Goal: Transaction & Acquisition: Purchase product/service

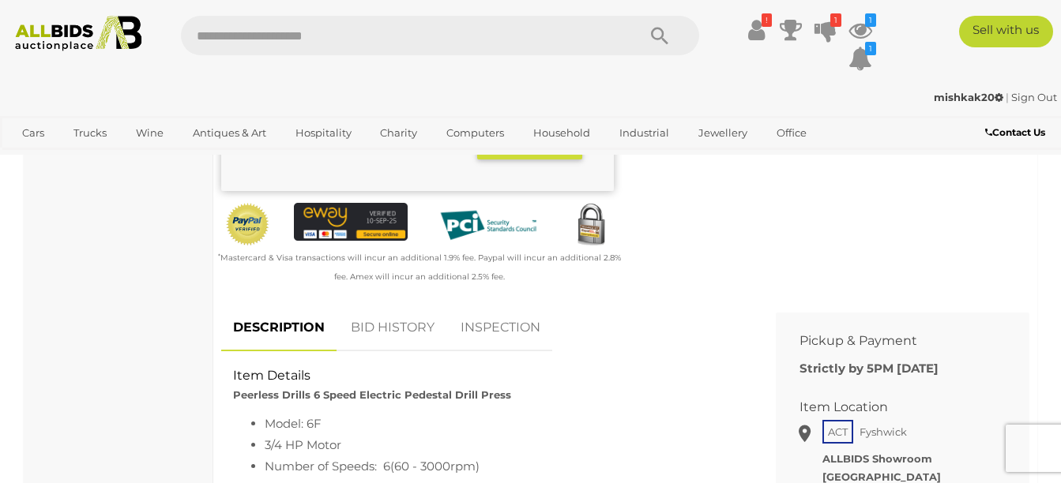
scroll to position [438, 0]
click at [537, 311] on link "INSPECTION" at bounding box center [500, 329] width 103 height 47
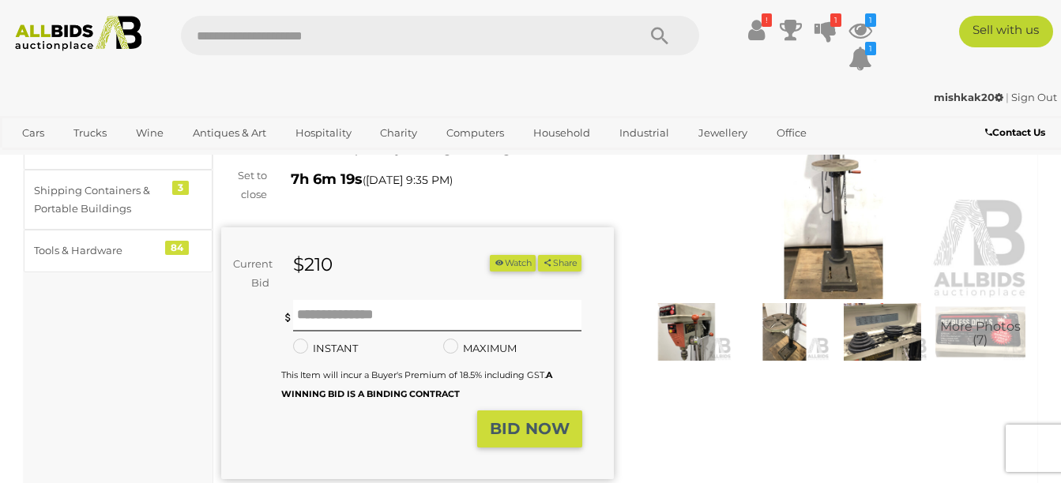
scroll to position [152, 0]
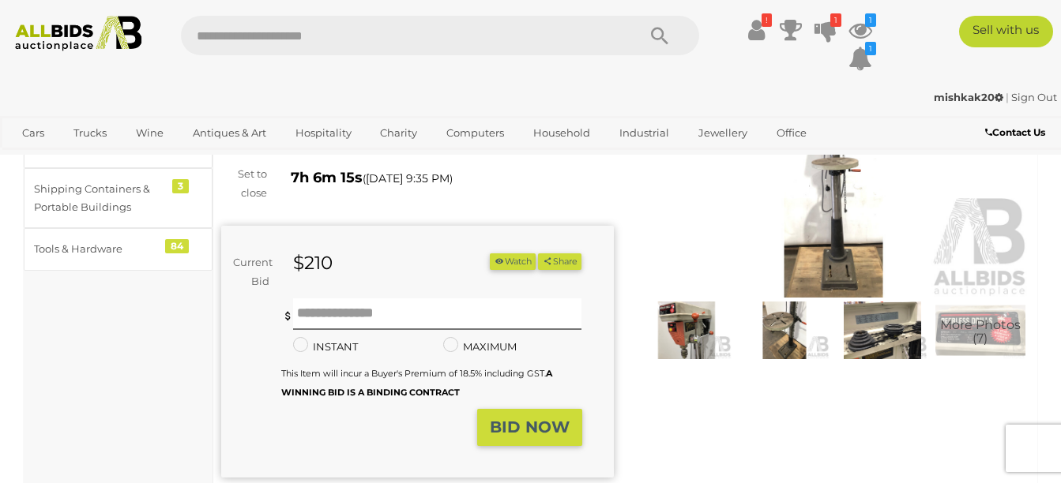
click at [694, 319] on img at bounding box center [686, 331] width 90 height 58
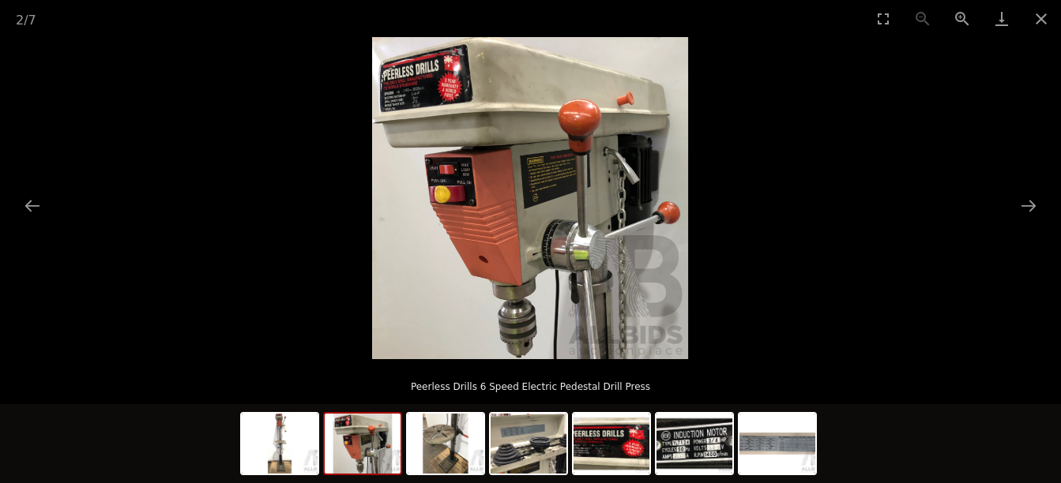
scroll to position [118, 0]
click at [518, 452] on img at bounding box center [529, 444] width 76 height 60
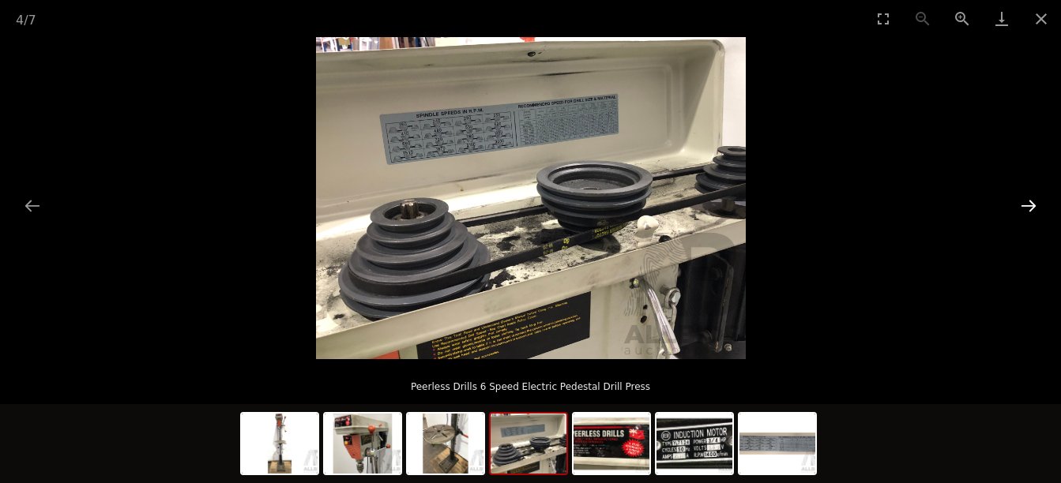
click at [1025, 203] on button "Next slide" at bounding box center [1028, 205] width 33 height 31
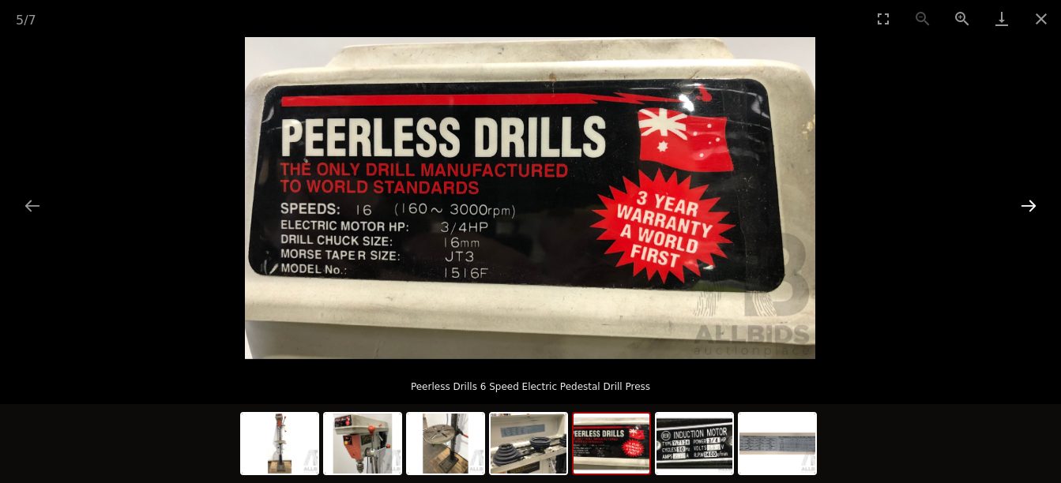
click at [1025, 203] on button "Next slide" at bounding box center [1028, 205] width 33 height 31
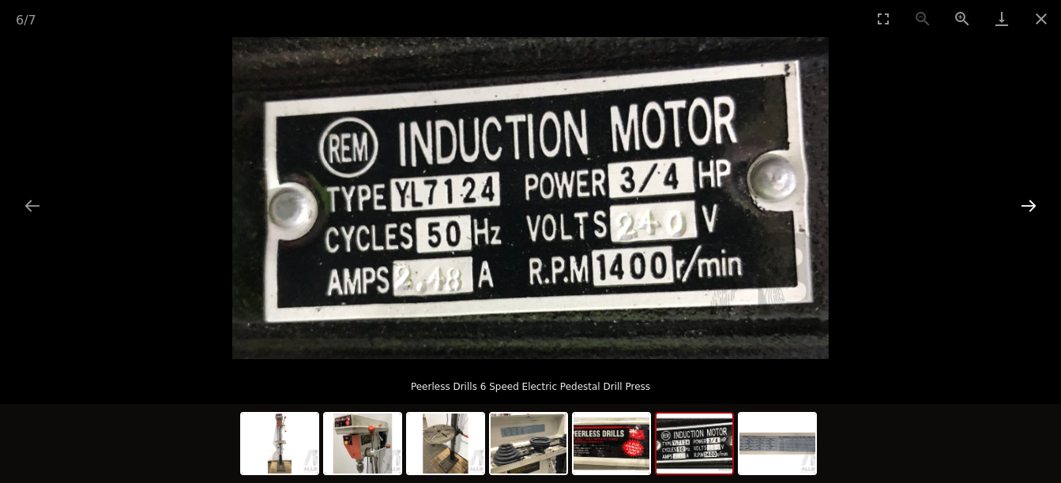
click at [1025, 203] on button "Next slide" at bounding box center [1028, 205] width 33 height 31
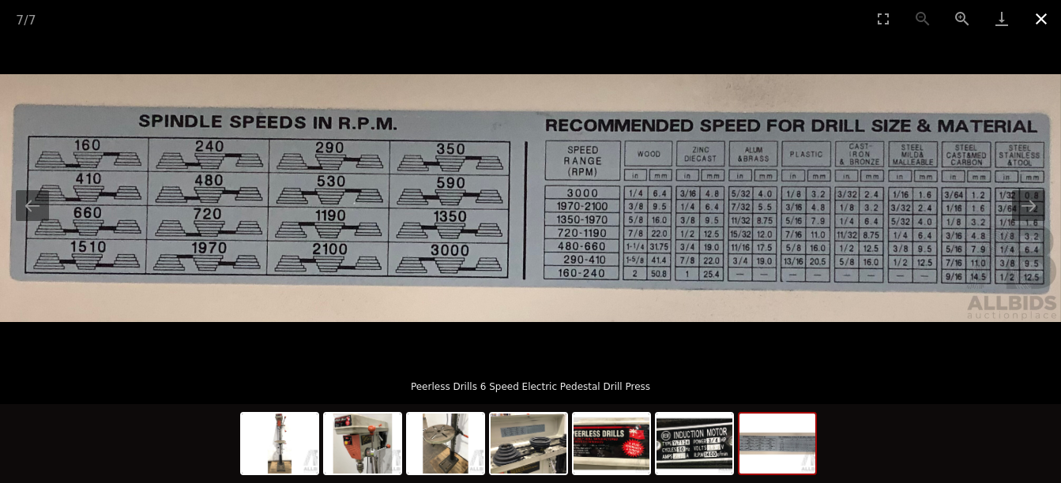
click at [1040, 16] on button "Close gallery" at bounding box center [1040, 18] width 39 height 37
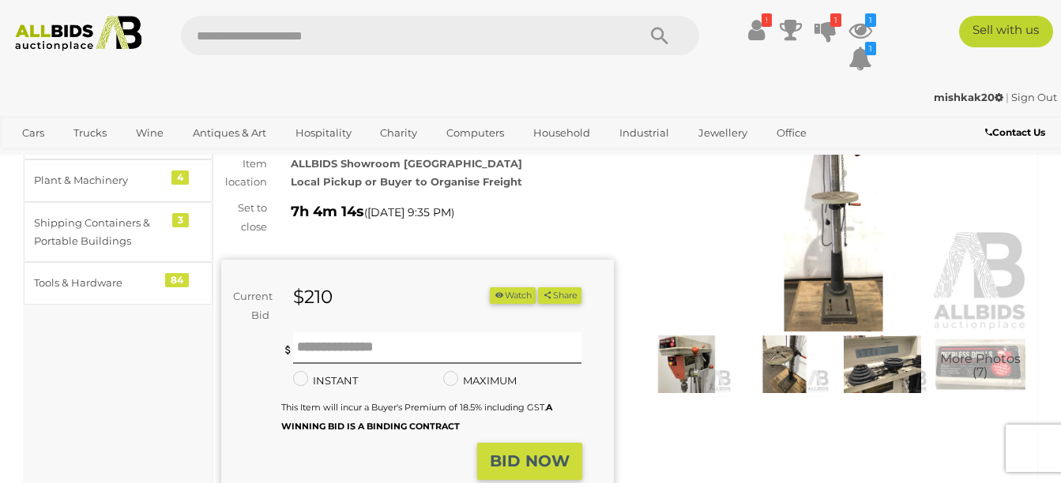
scroll to position [152, 0]
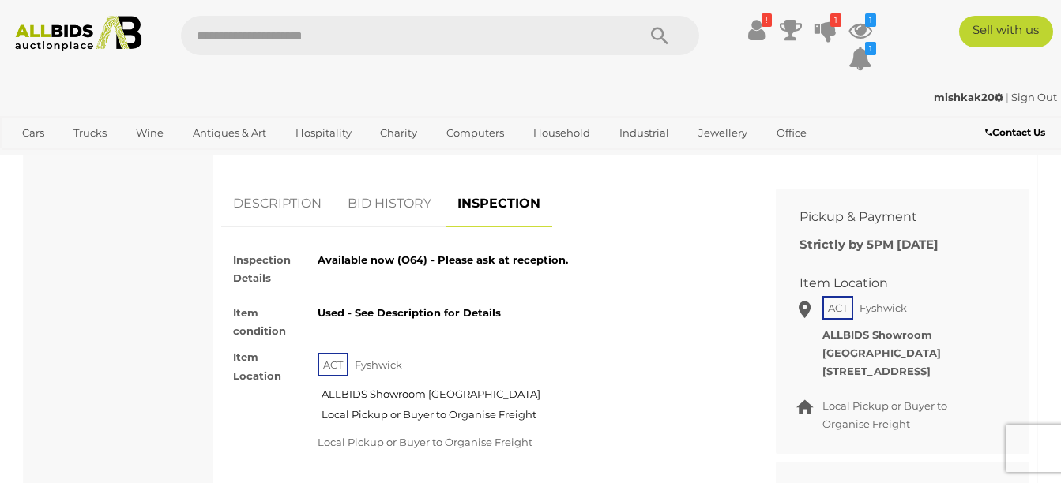
scroll to position [562, 0]
click at [273, 203] on link "DESCRIPTION" at bounding box center [277, 205] width 112 height 47
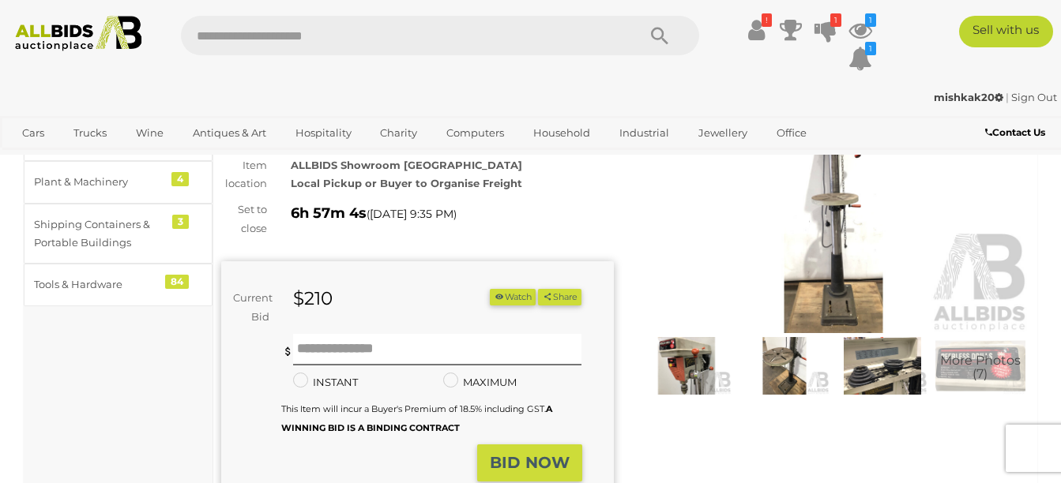
scroll to position [118, 0]
click at [966, 362] on span "More Photos (7)" at bounding box center [980, 367] width 81 height 28
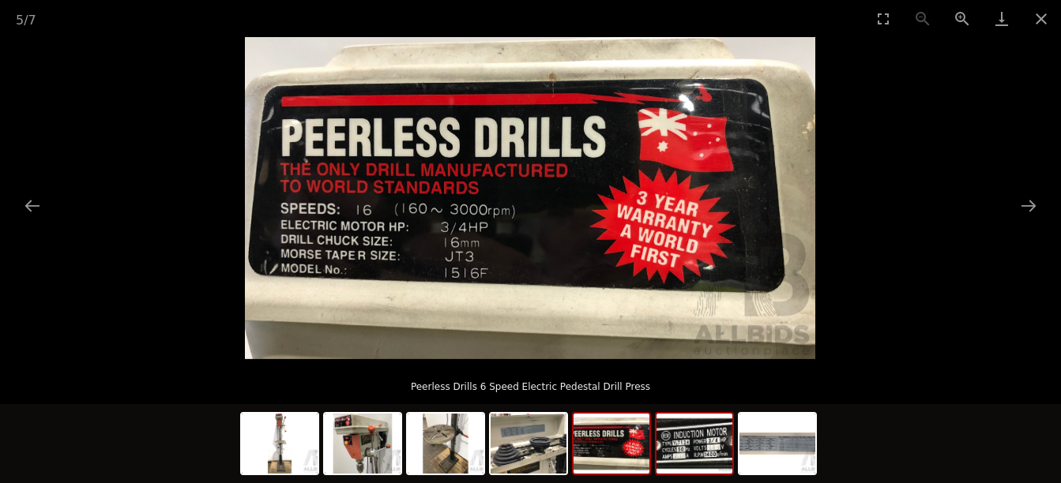
click at [694, 451] on img at bounding box center [694, 444] width 76 height 60
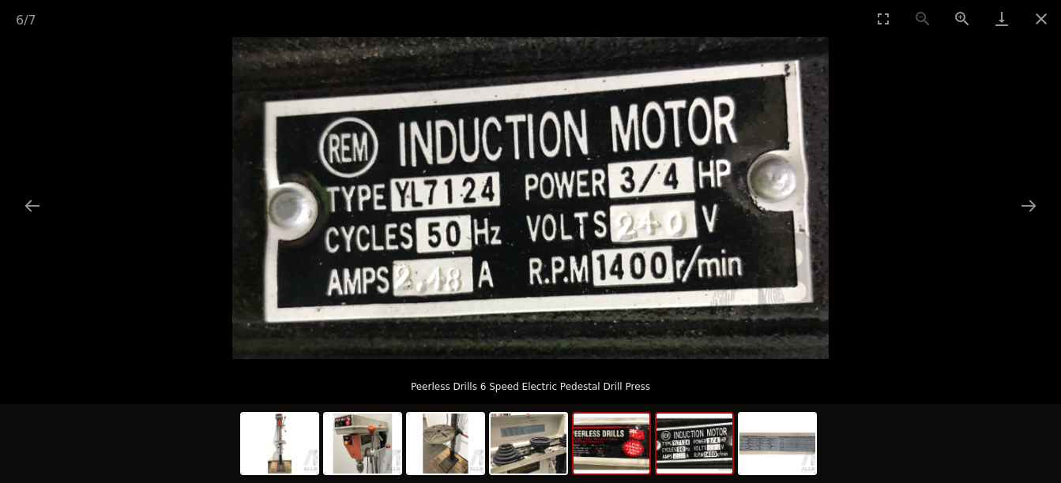
click at [619, 449] on img at bounding box center [611, 444] width 76 height 60
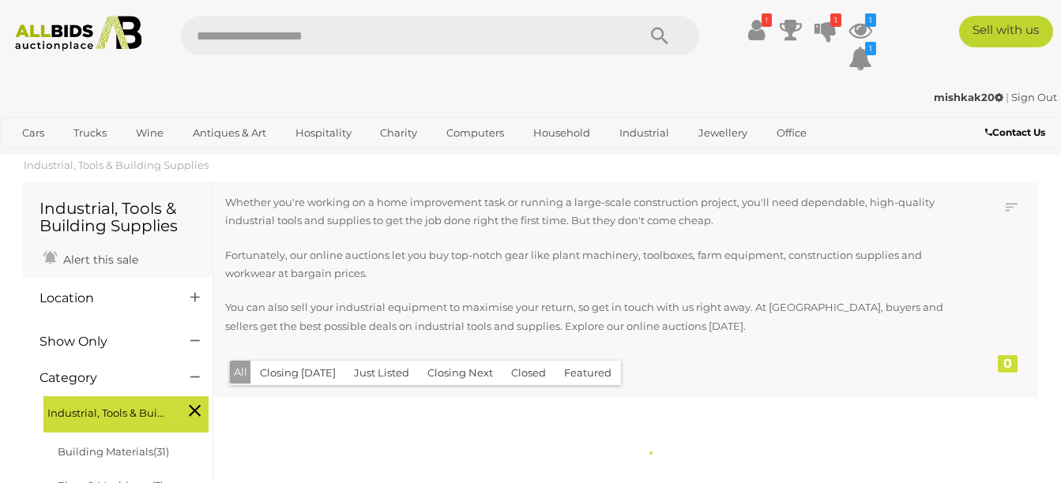
scroll to position [333, 0]
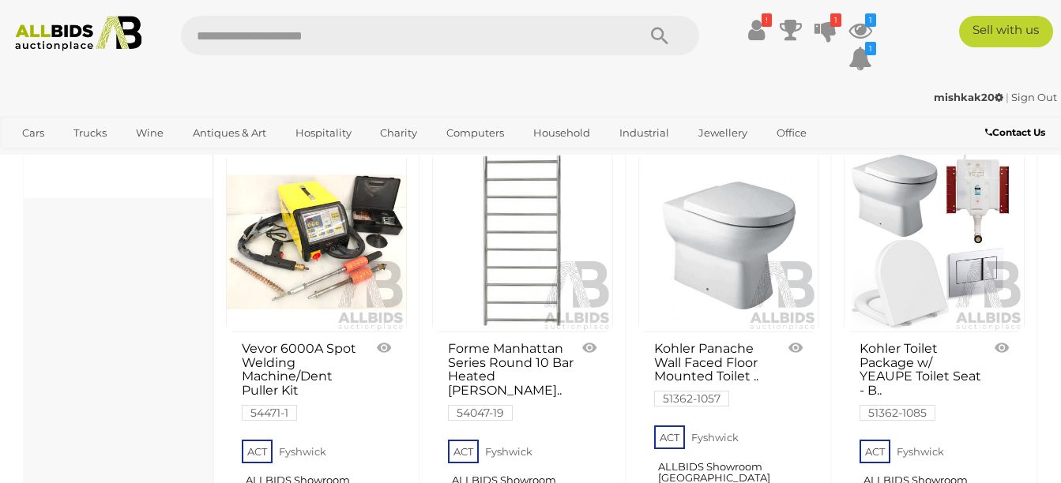
scroll to position [786, 0]
click at [319, 237] on link at bounding box center [316, 242] width 181 height 181
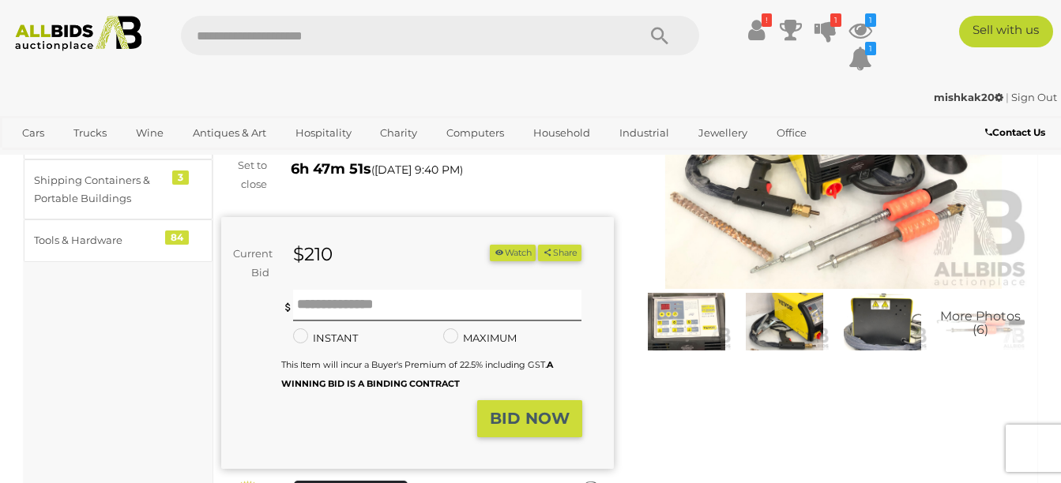
scroll to position [170, 0]
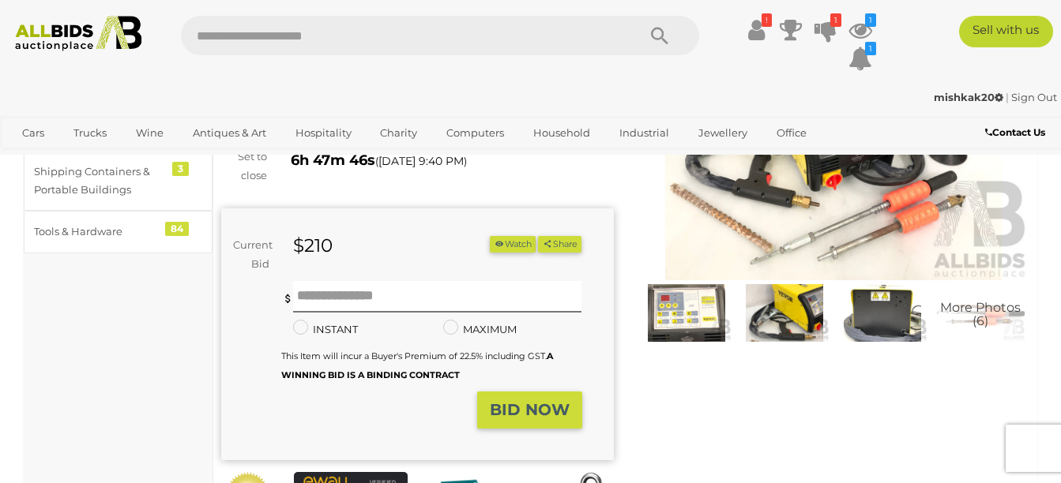
click at [961, 307] on span "More Photos (6)" at bounding box center [980, 315] width 81 height 28
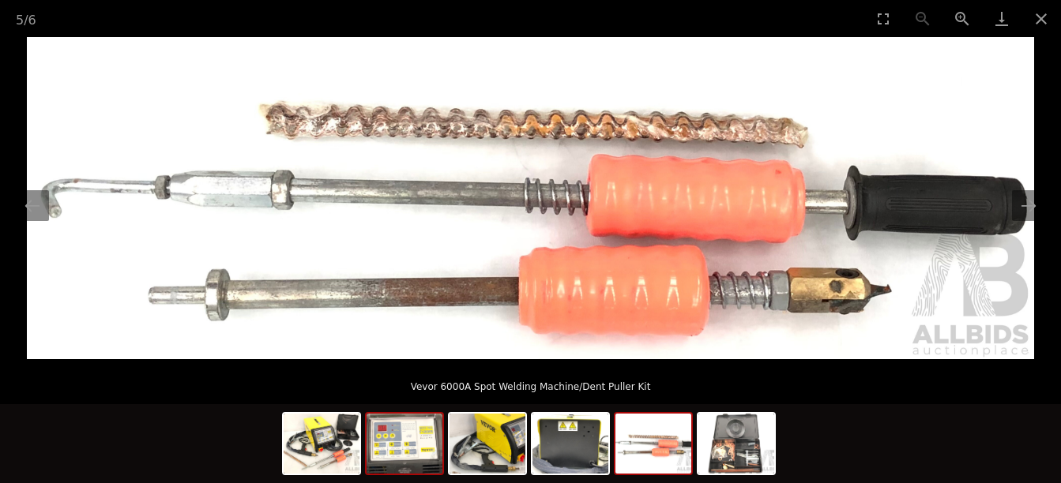
click at [404, 457] on img at bounding box center [405, 444] width 76 height 60
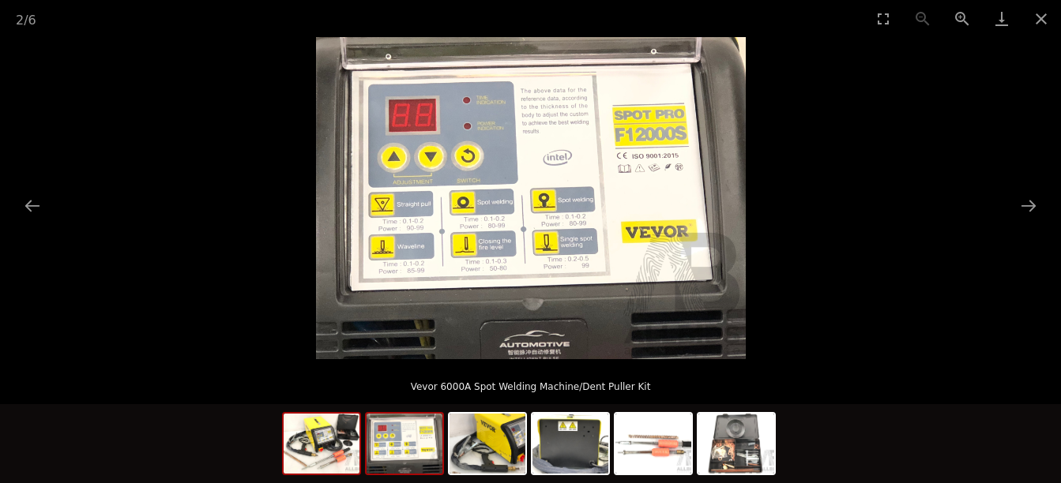
click at [324, 432] on img at bounding box center [322, 444] width 76 height 60
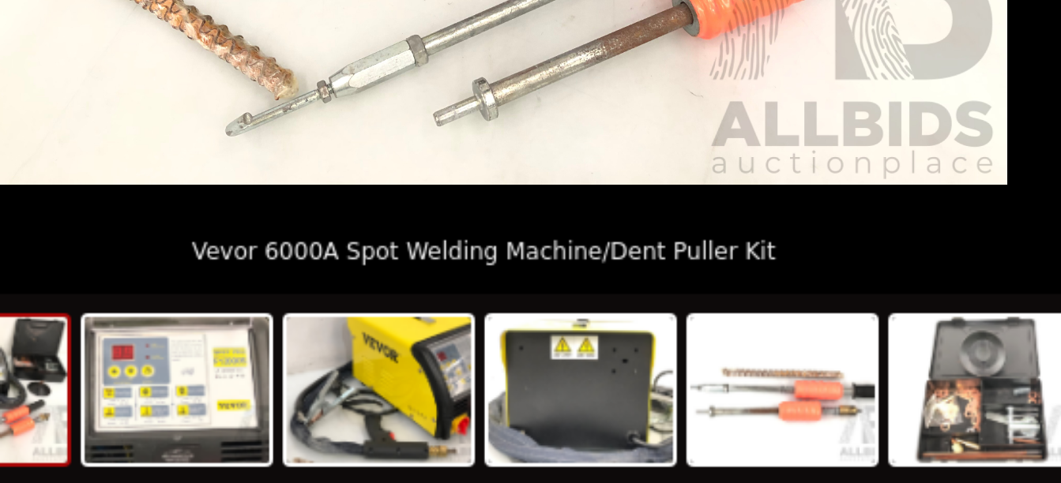
scroll to position [171, 0]
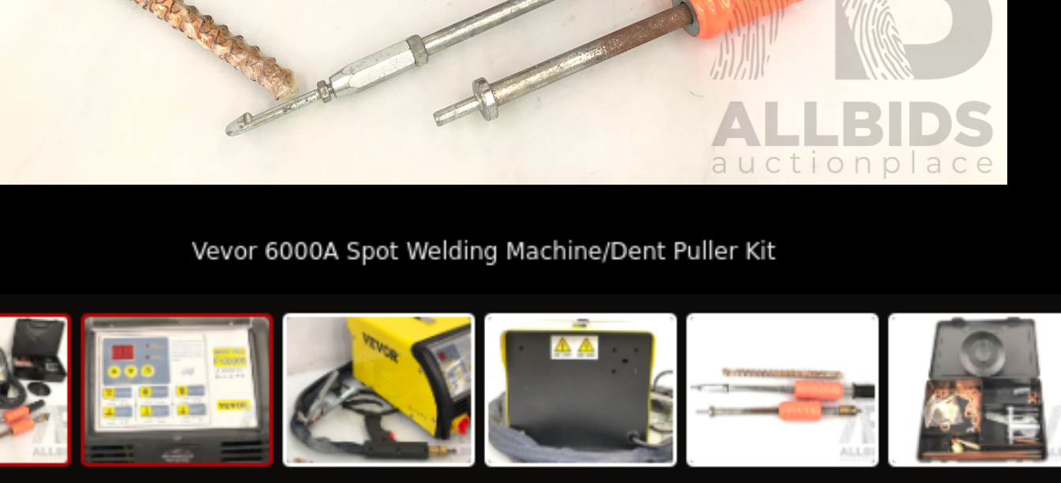
click at [395, 432] on img at bounding box center [405, 444] width 76 height 60
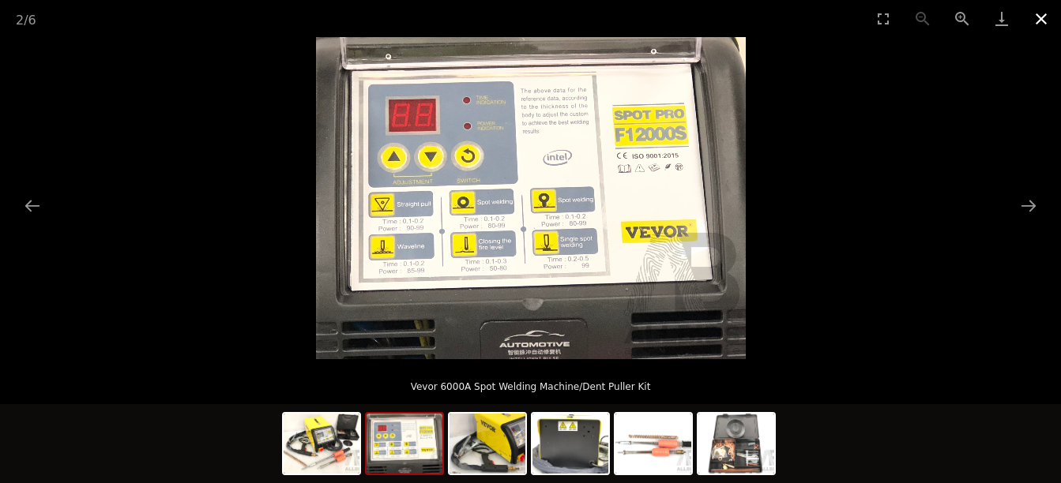
click at [1039, 18] on button "Close gallery" at bounding box center [1040, 18] width 39 height 37
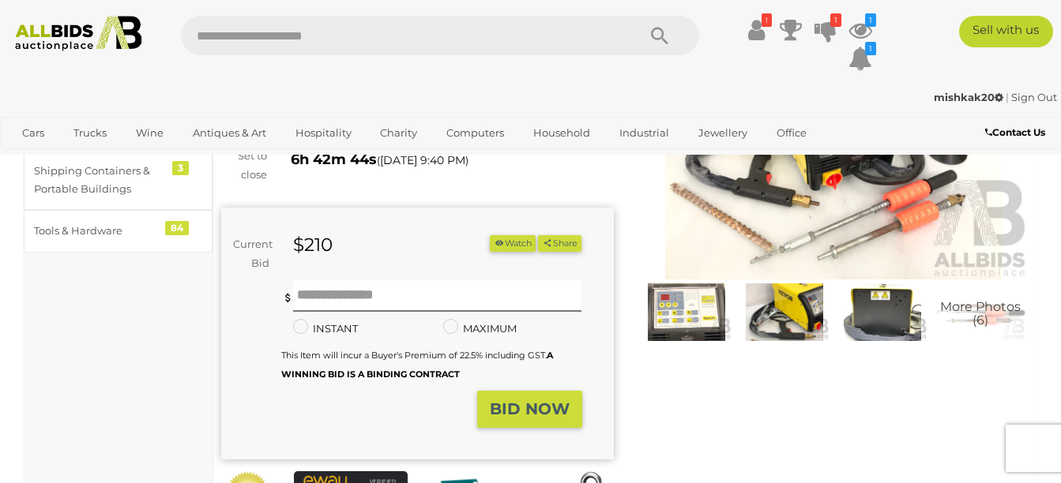
scroll to position [170, 0]
click at [685, 211] on img at bounding box center [833, 154] width 393 height 253
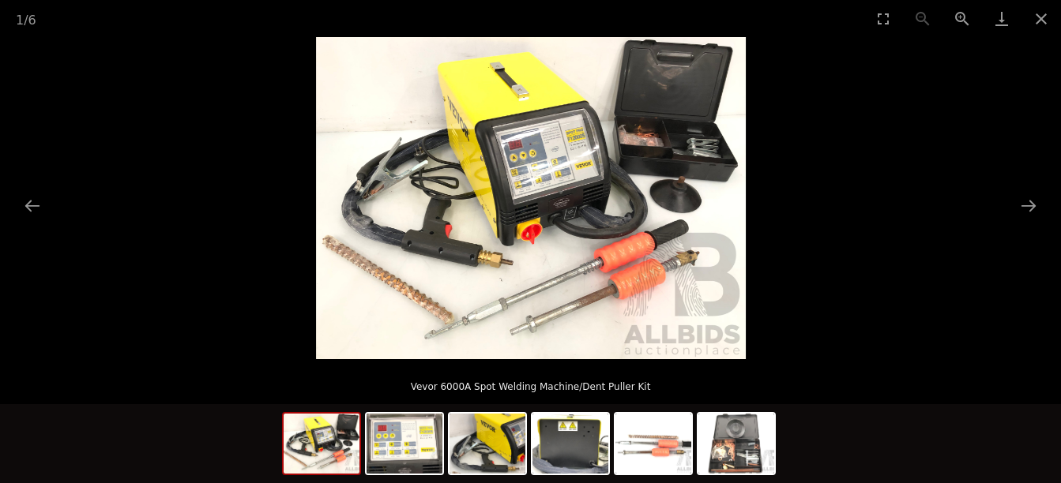
scroll to position [69, 0]
click at [1038, 9] on button "Close gallery" at bounding box center [1040, 18] width 39 height 37
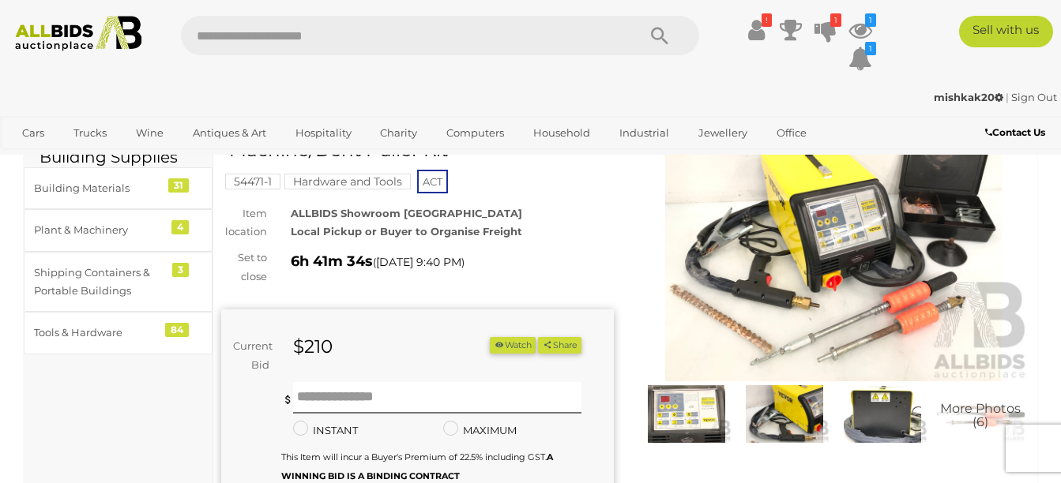
scroll to position [170, 0]
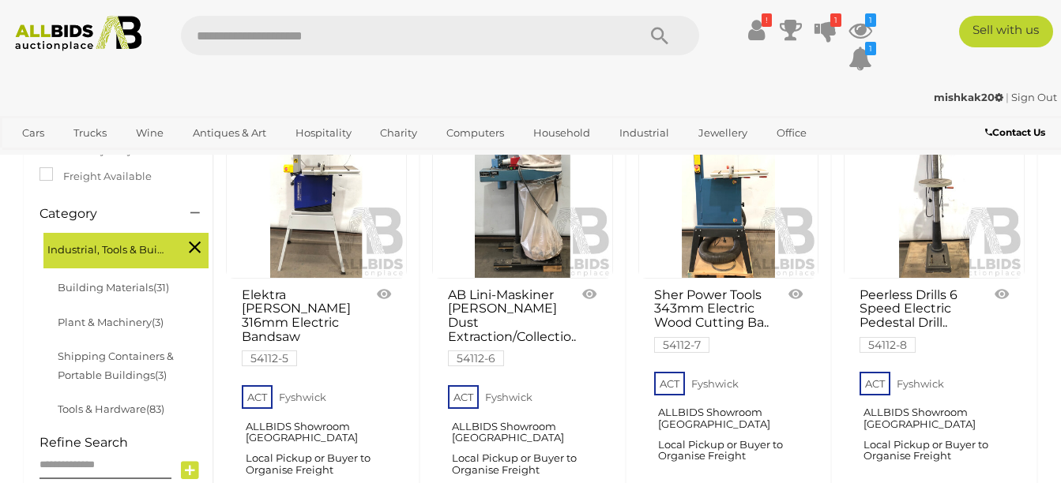
scroll to position [334, 0]
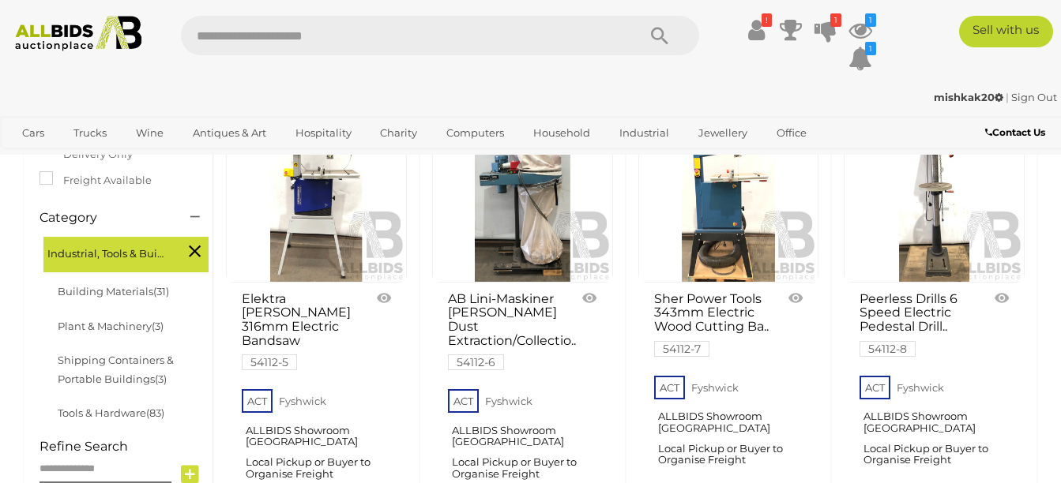
click at [937, 213] on link at bounding box center [934, 192] width 181 height 181
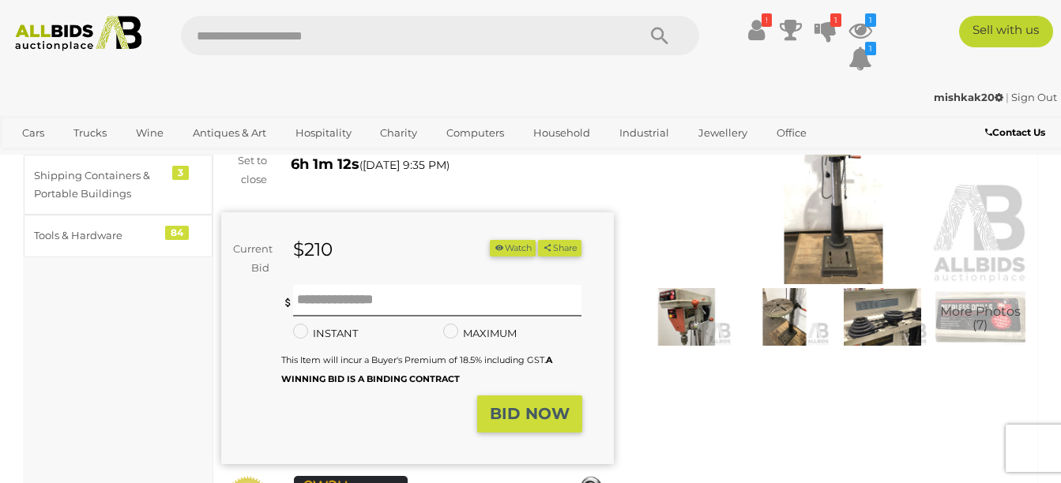
scroll to position [167, 0]
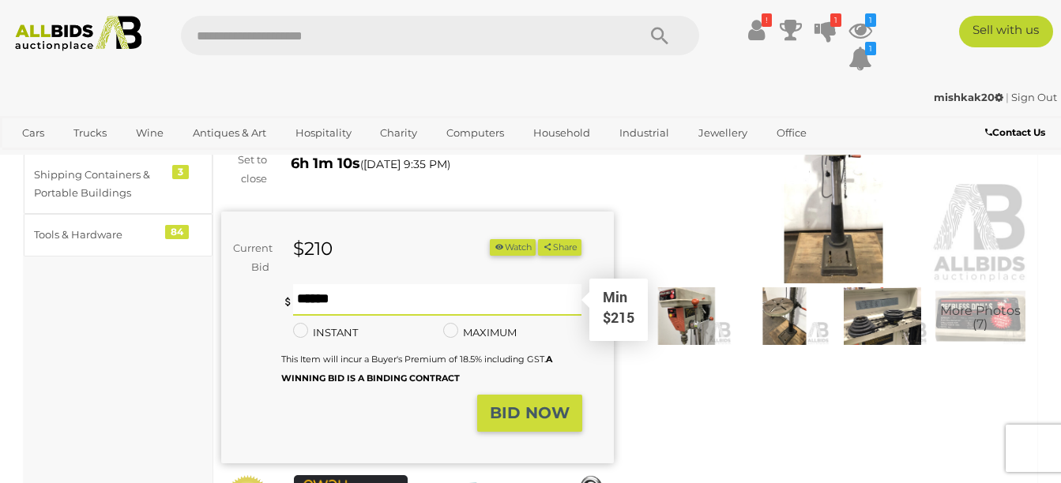
click at [299, 299] on input "text" at bounding box center [437, 300] width 288 height 32
type input "***"
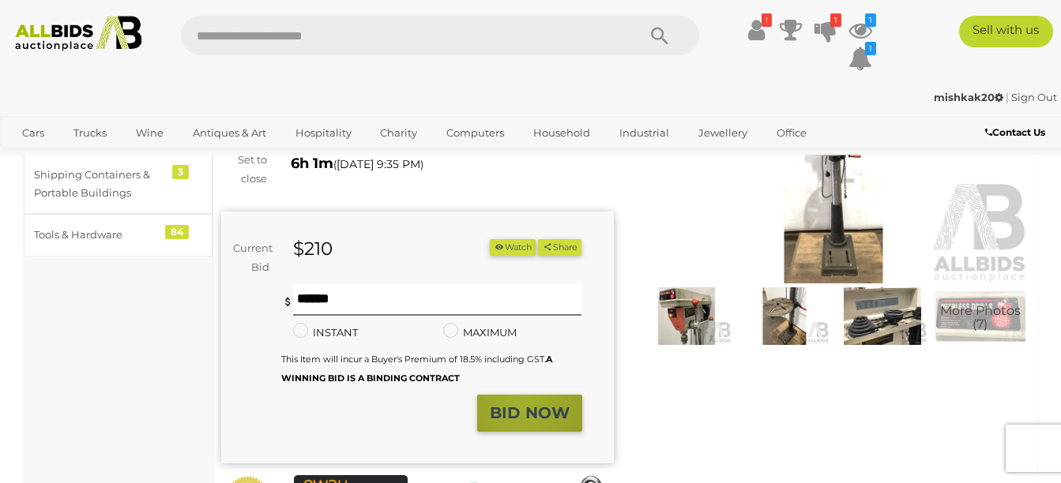
click at [522, 405] on strong "BID NOW" at bounding box center [530, 413] width 80 height 19
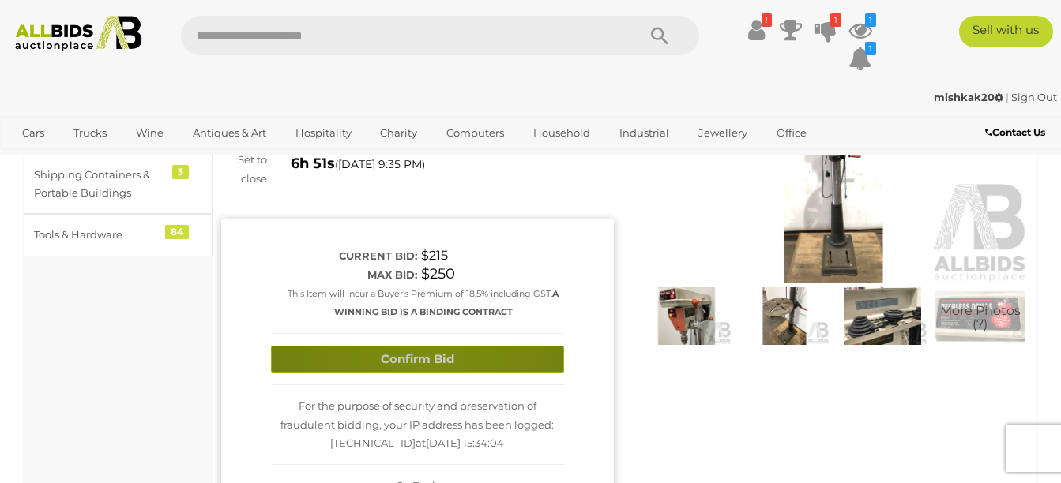
click at [430, 355] on button "Confirm Bid" at bounding box center [417, 360] width 293 height 28
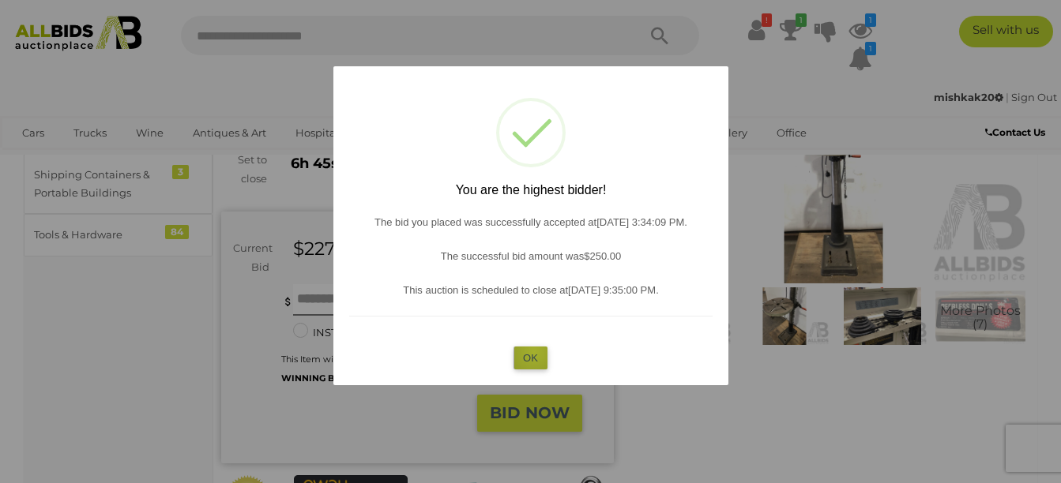
click at [534, 352] on button "OK" at bounding box center [530, 358] width 34 height 23
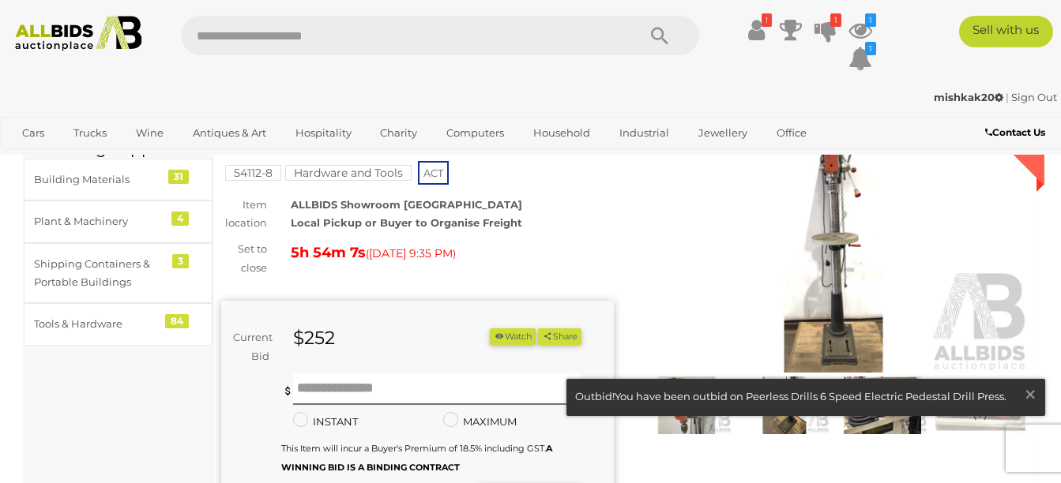
scroll to position [79, 0]
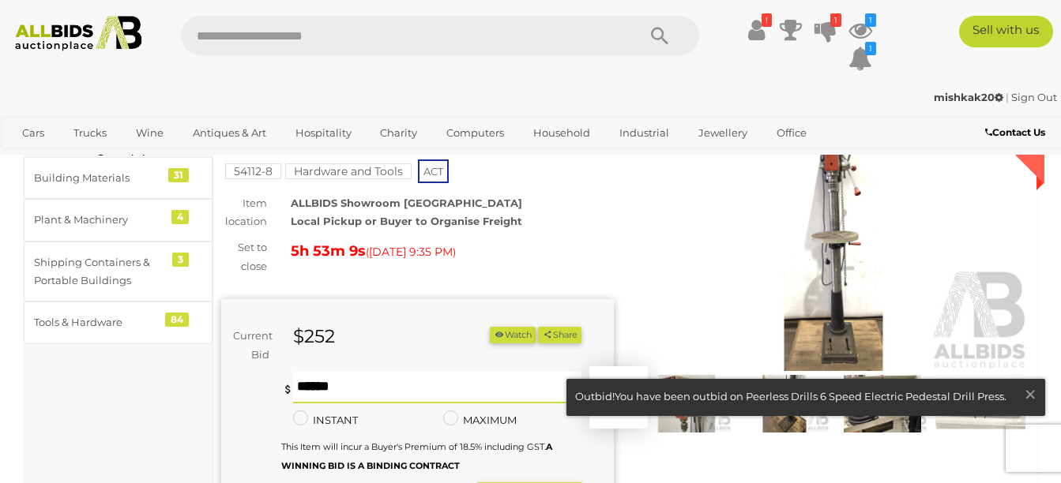
click at [296, 385] on input "text" at bounding box center [437, 388] width 288 height 32
click at [1026, 391] on span "×" at bounding box center [1030, 394] width 14 height 31
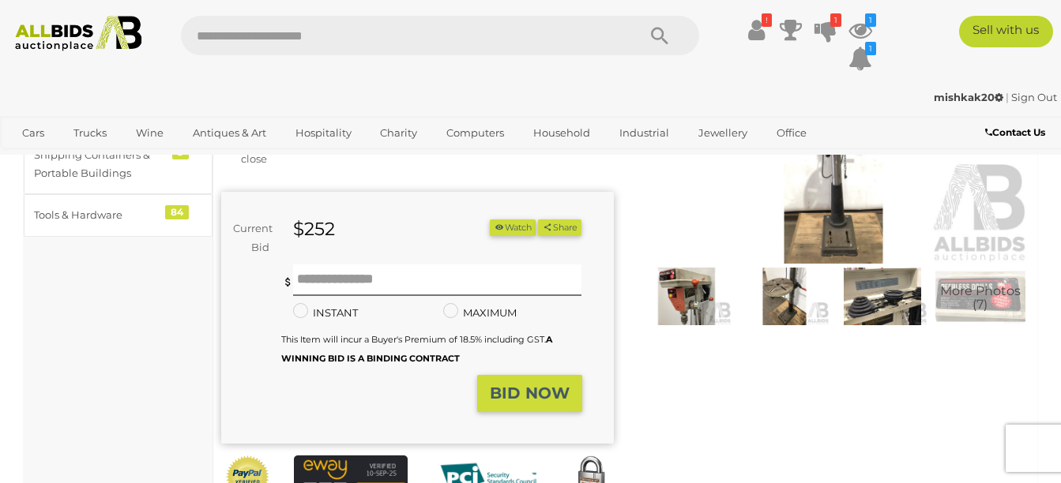
scroll to position [185, 0]
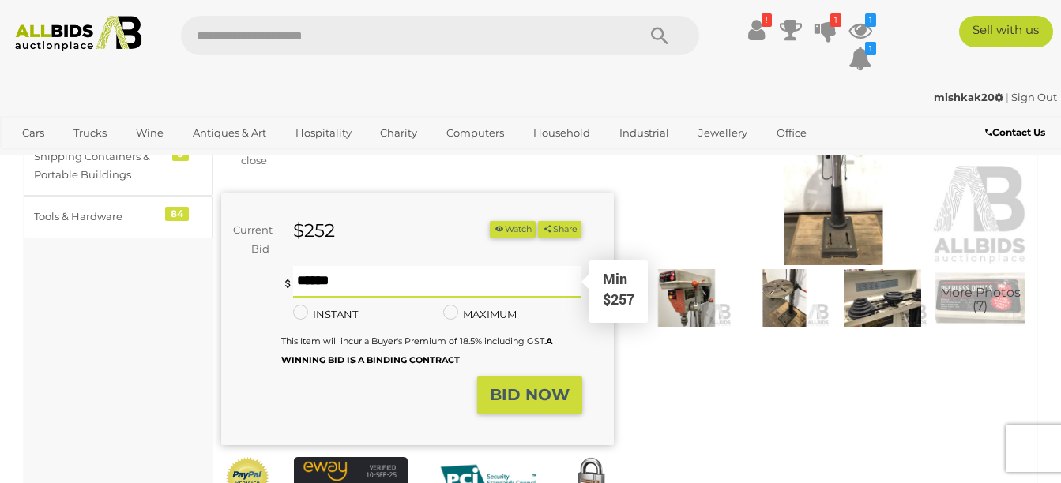
click at [296, 282] on input "text" at bounding box center [437, 282] width 288 height 32
type input "***"
click at [502, 394] on strong "BID NOW" at bounding box center [530, 394] width 80 height 19
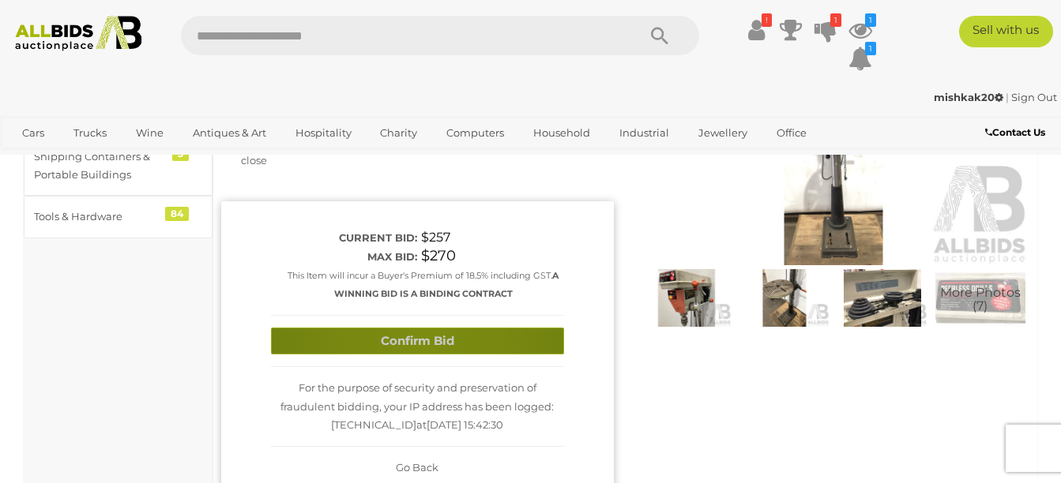
click at [422, 337] on button "Confirm Bid" at bounding box center [417, 342] width 293 height 28
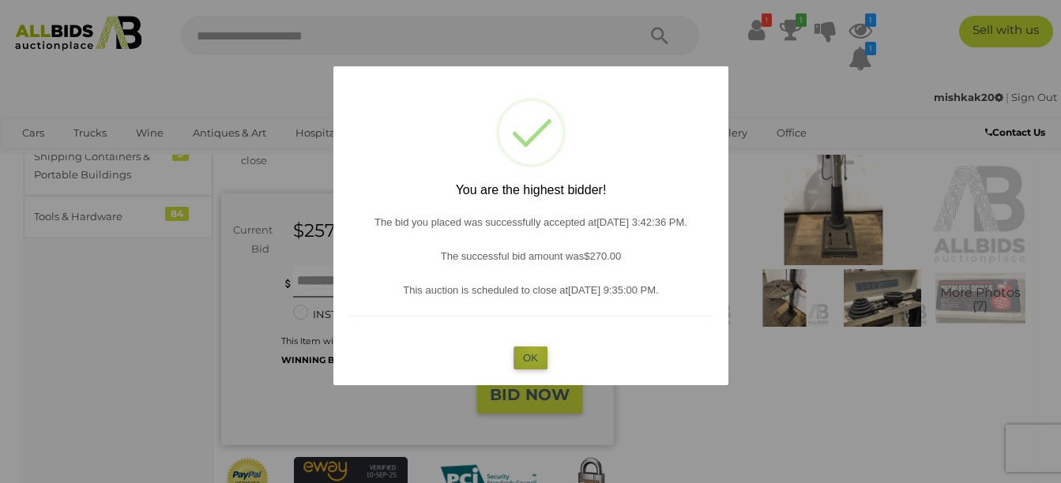
click at [534, 349] on button "OK" at bounding box center [530, 358] width 34 height 23
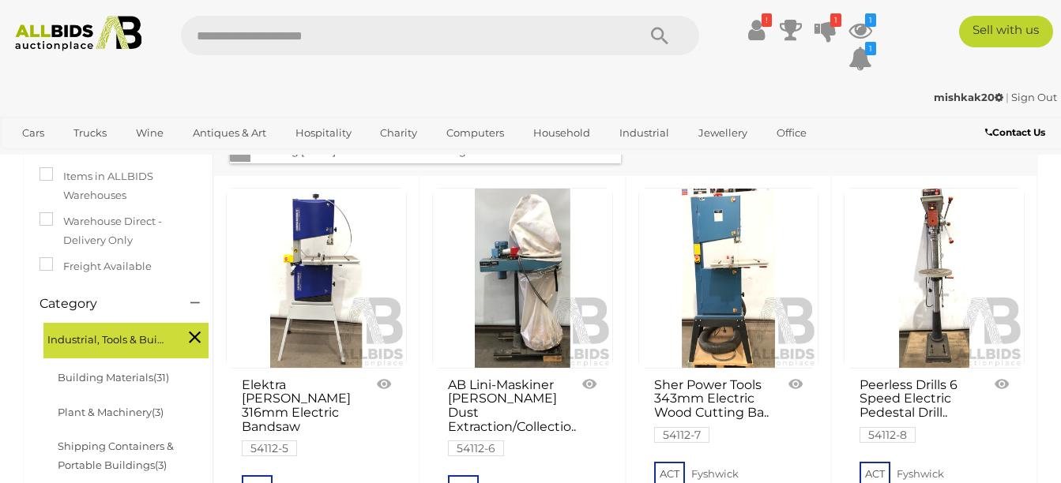
scroll to position [247, 0]
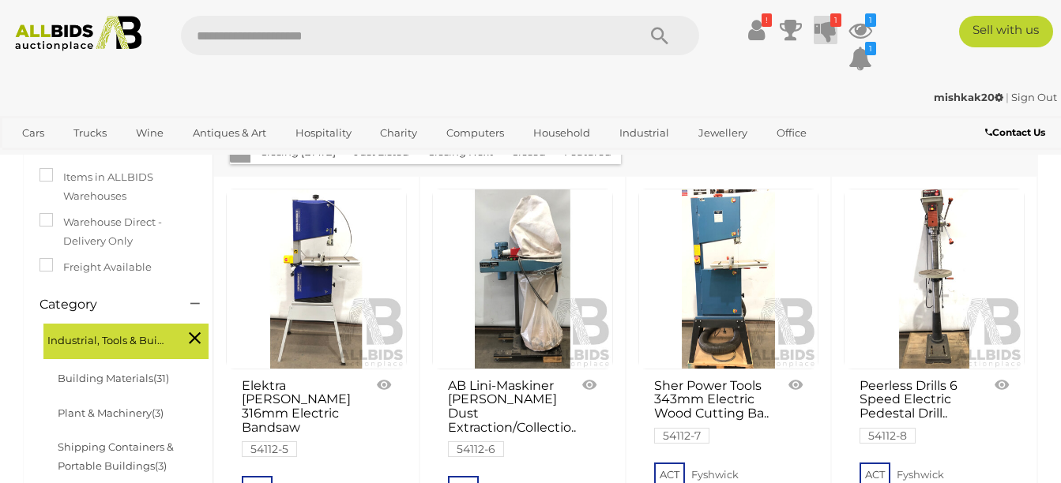
click at [824, 29] on icon at bounding box center [825, 30] width 22 height 28
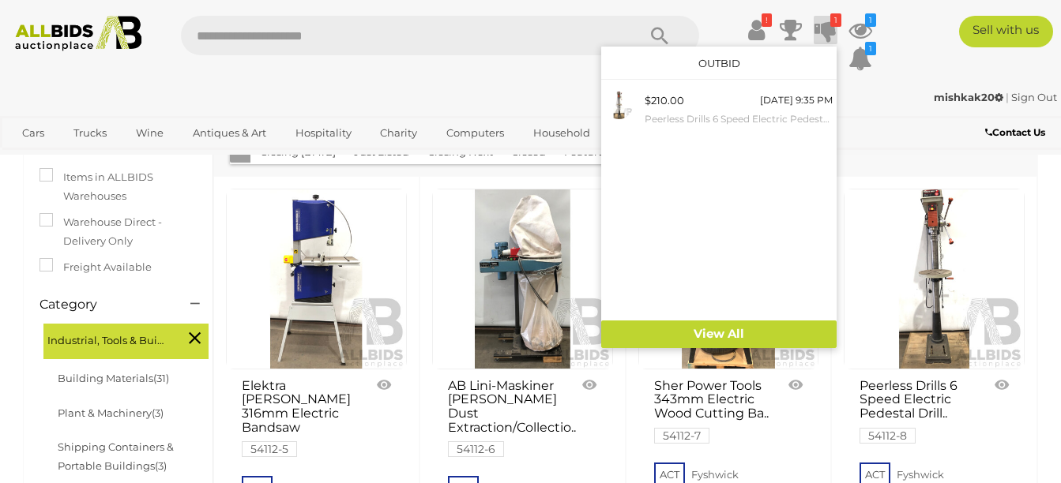
click at [933, 280] on link at bounding box center [934, 279] width 181 height 181
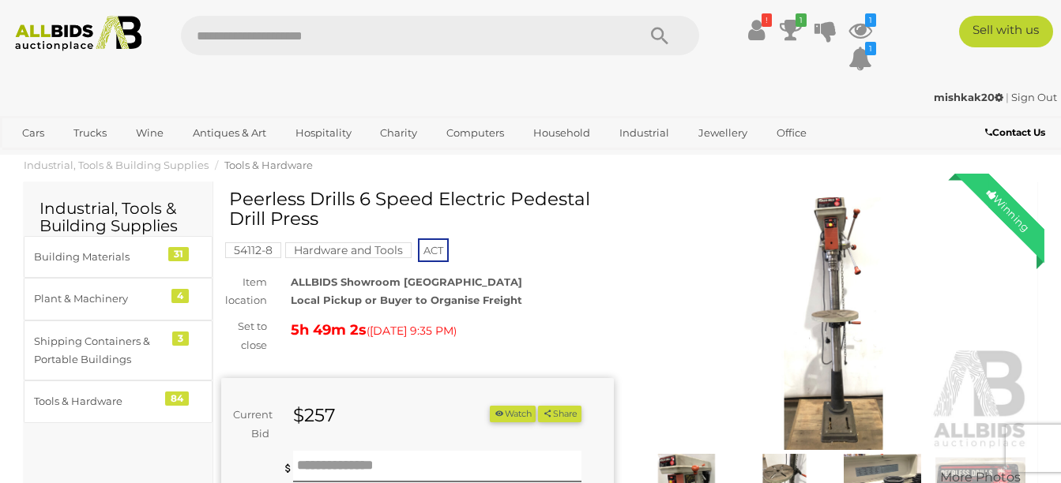
drag, startPoint x: 0, startPoint y: 0, endPoint x: 604, endPoint y: 267, distance: 660.7
click at [604, 267] on div "Peerless Drills 6 Speed Electric Pedestal Drill Press 54112-8 Hardware and Tool…" at bounding box center [417, 457] width 393 height 535
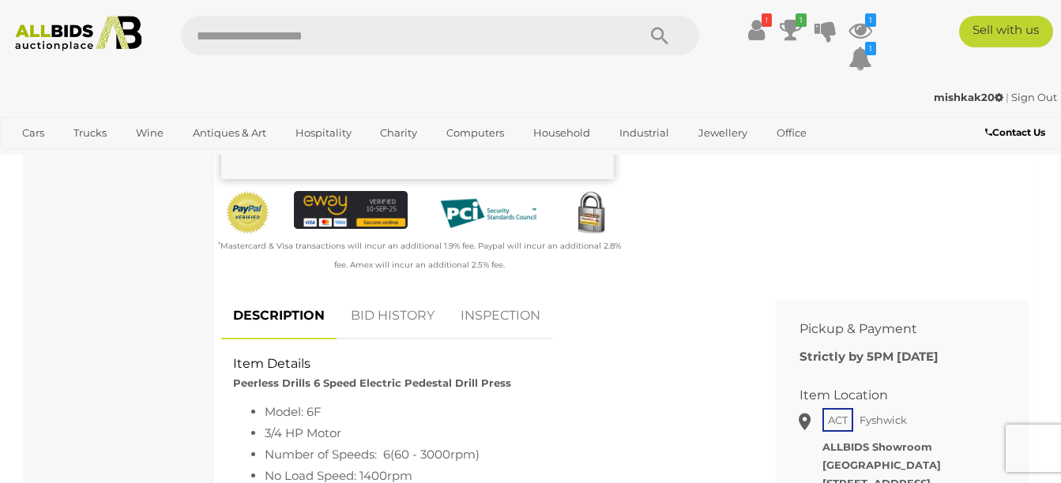
scroll to position [454, 0]
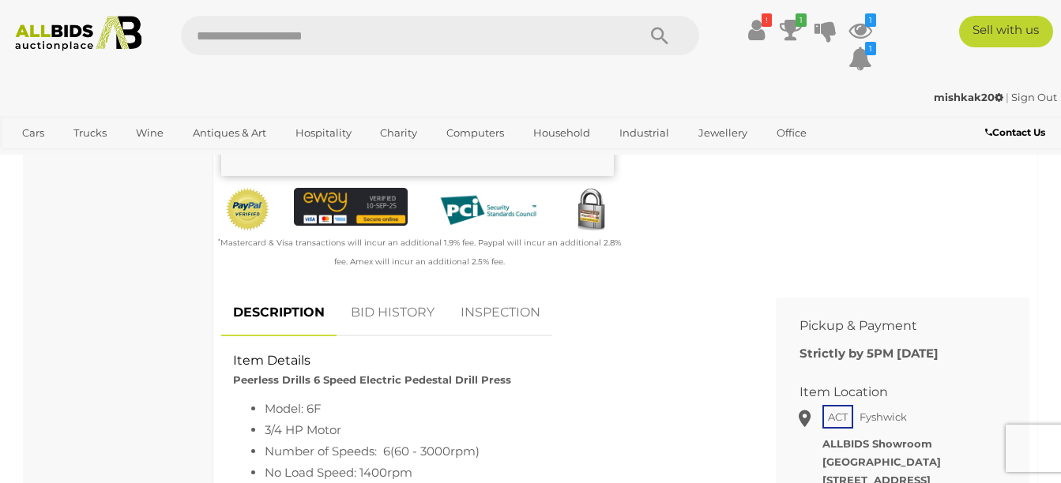
click at [389, 309] on link "BID HISTORY" at bounding box center [392, 313] width 107 height 47
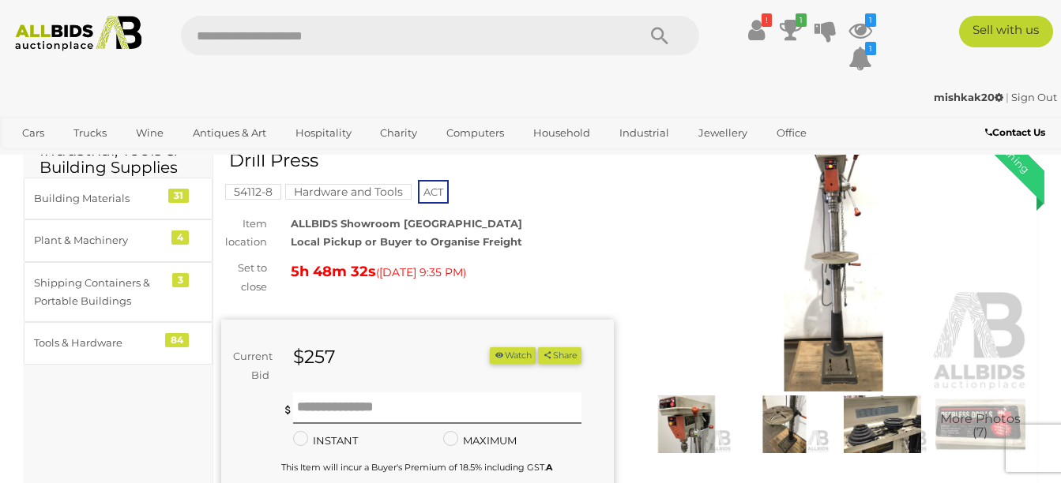
scroll to position [59, 0]
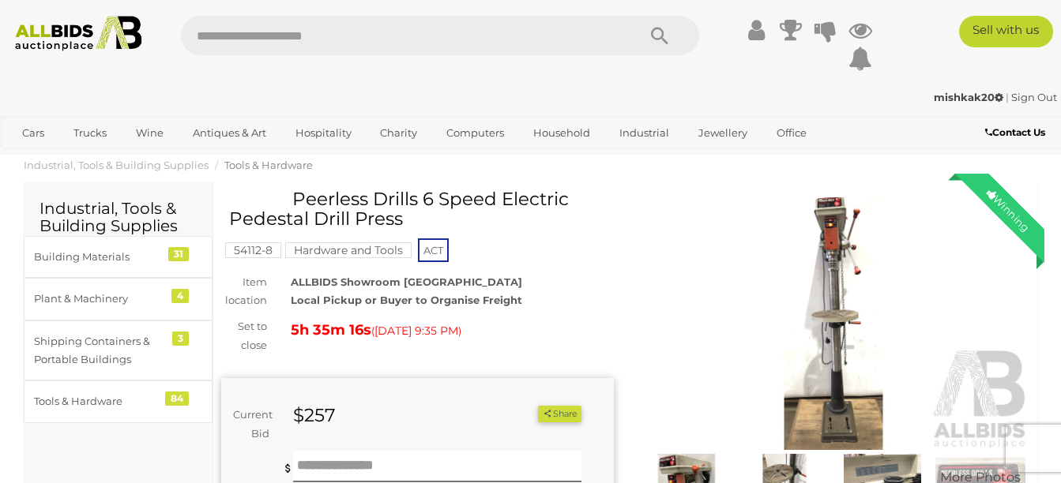
scroll to position [59, 0]
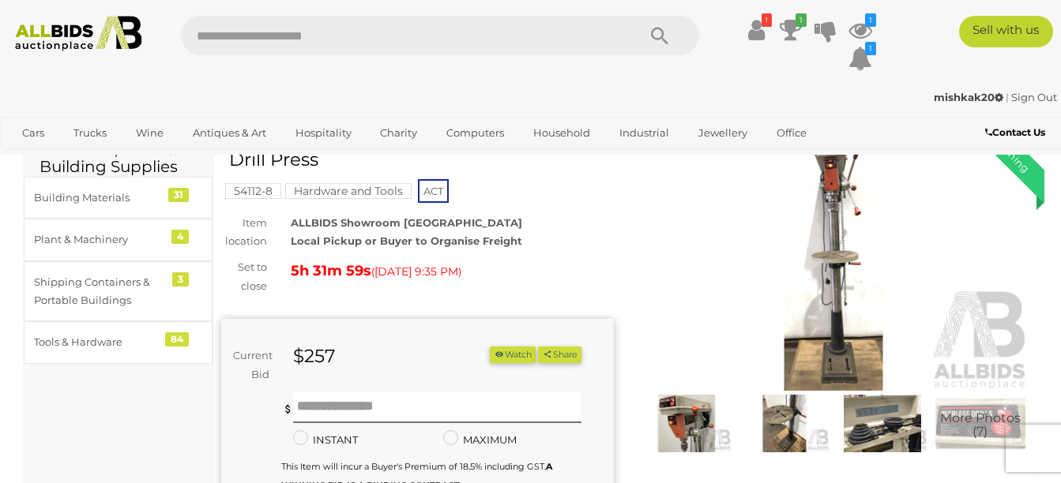
click at [690, 429] on img at bounding box center [686, 424] width 90 height 58
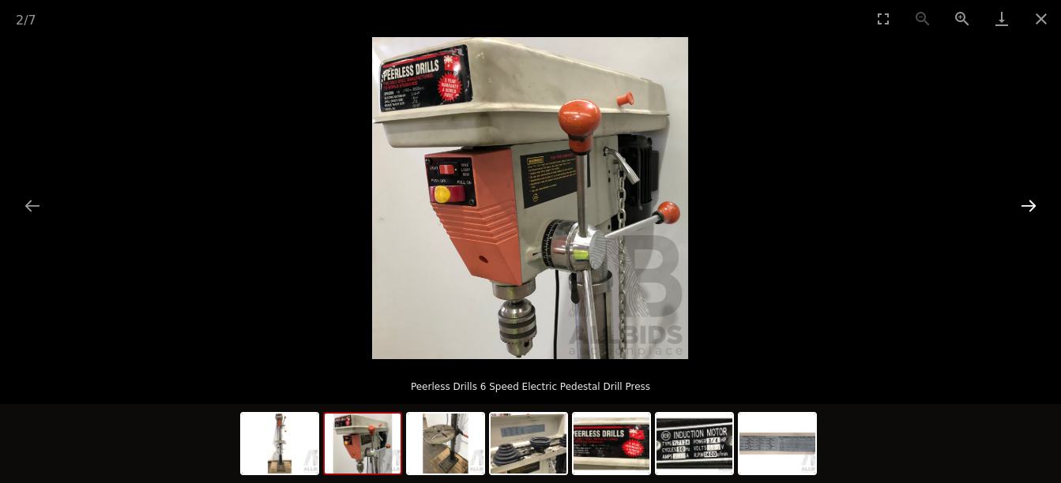
click at [1025, 201] on button "Next slide" at bounding box center [1028, 205] width 33 height 31
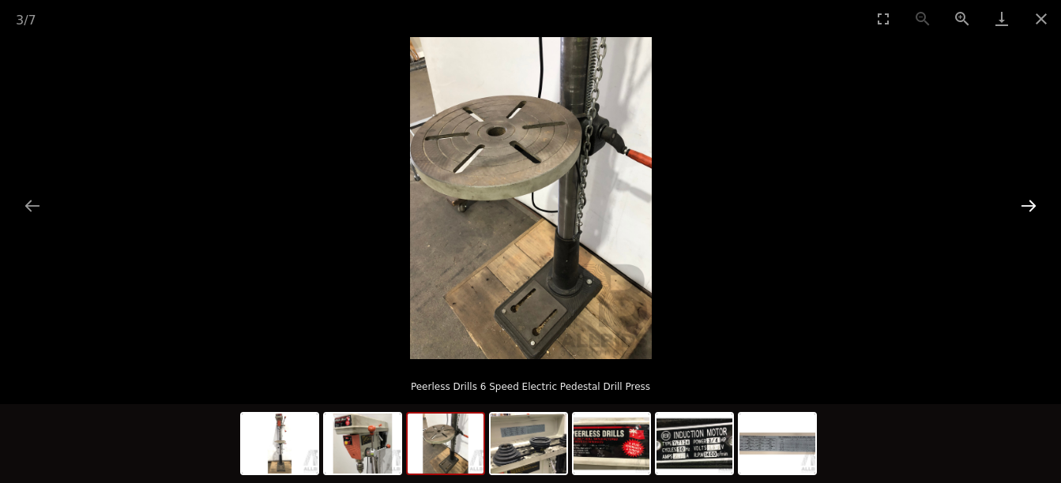
click at [1025, 201] on button "Next slide" at bounding box center [1028, 205] width 33 height 31
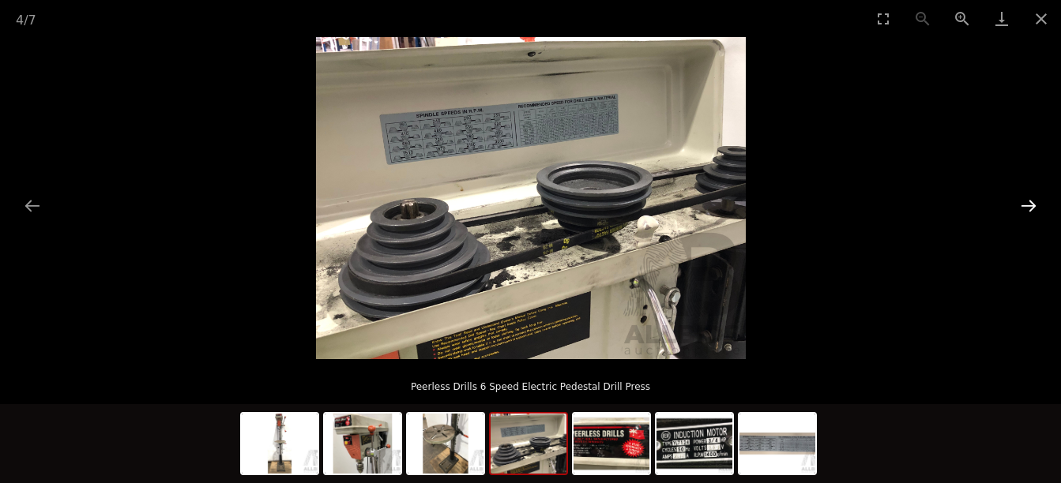
click at [1025, 201] on button "Next slide" at bounding box center [1028, 205] width 33 height 31
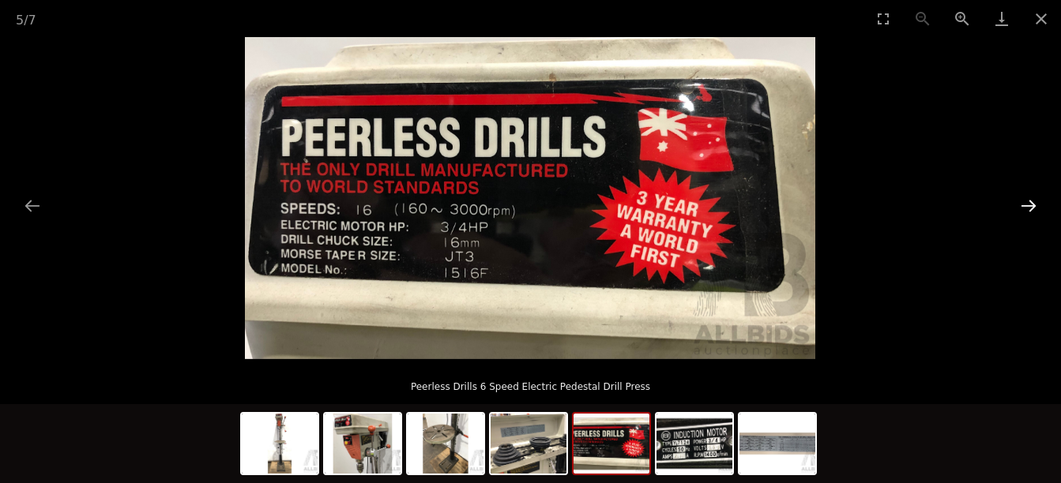
click at [1025, 201] on button "Next slide" at bounding box center [1028, 205] width 33 height 31
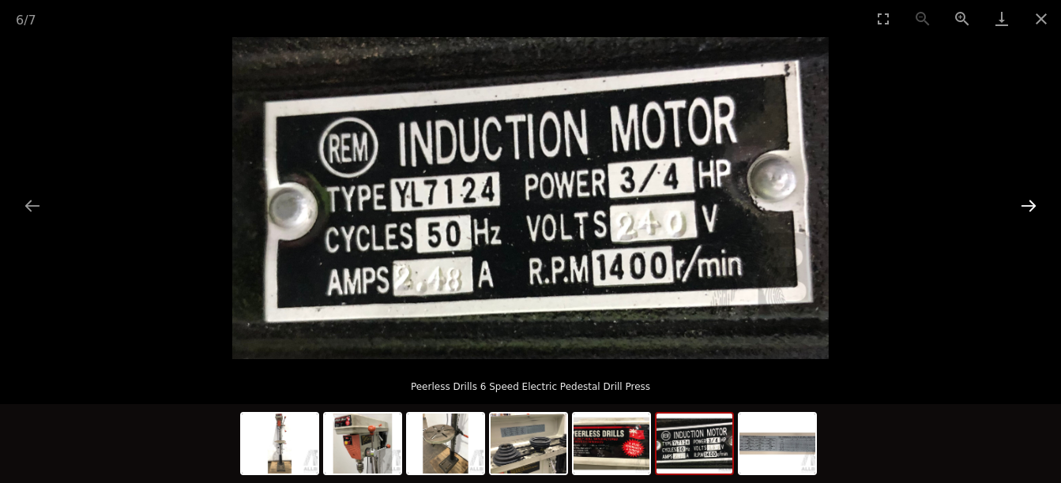
click at [1025, 201] on button "Next slide" at bounding box center [1028, 205] width 33 height 31
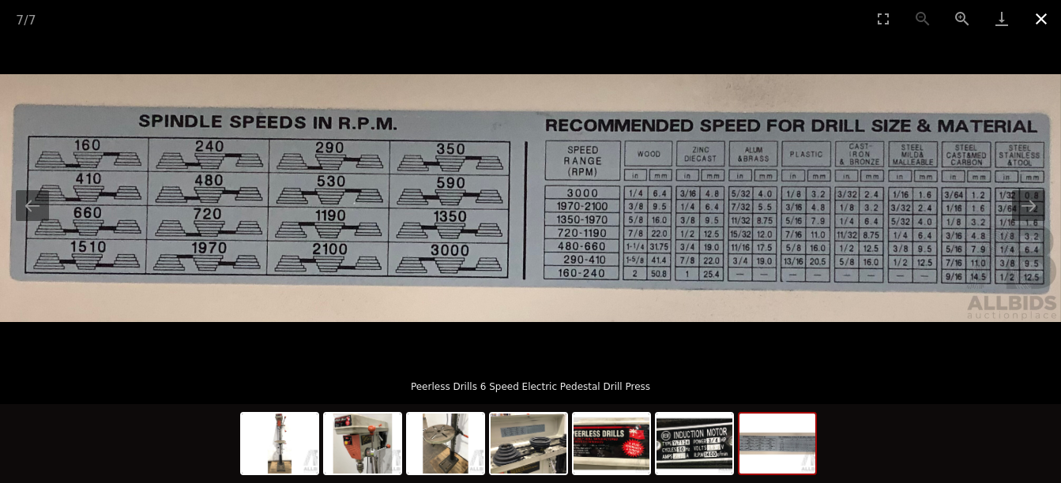
click at [1040, 11] on button "Close gallery" at bounding box center [1040, 18] width 39 height 37
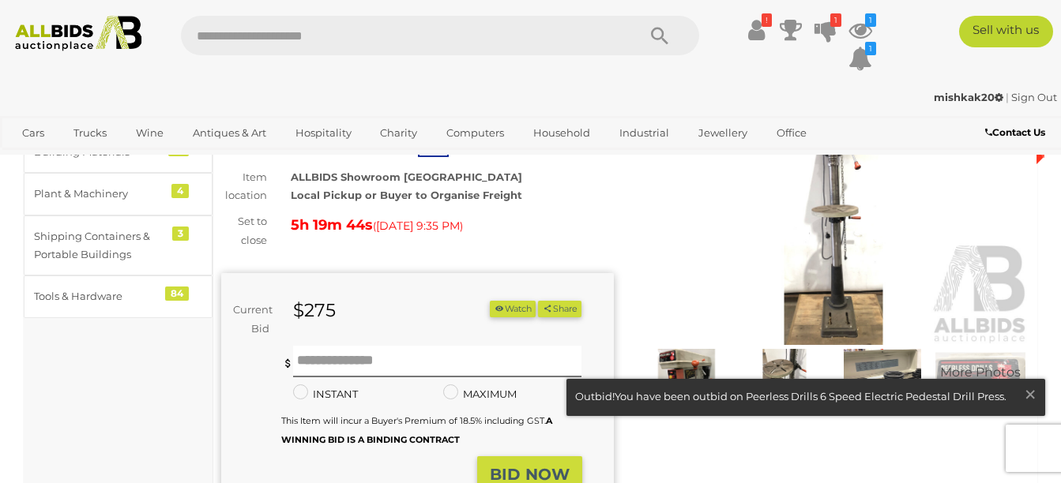
scroll to position [111, 0]
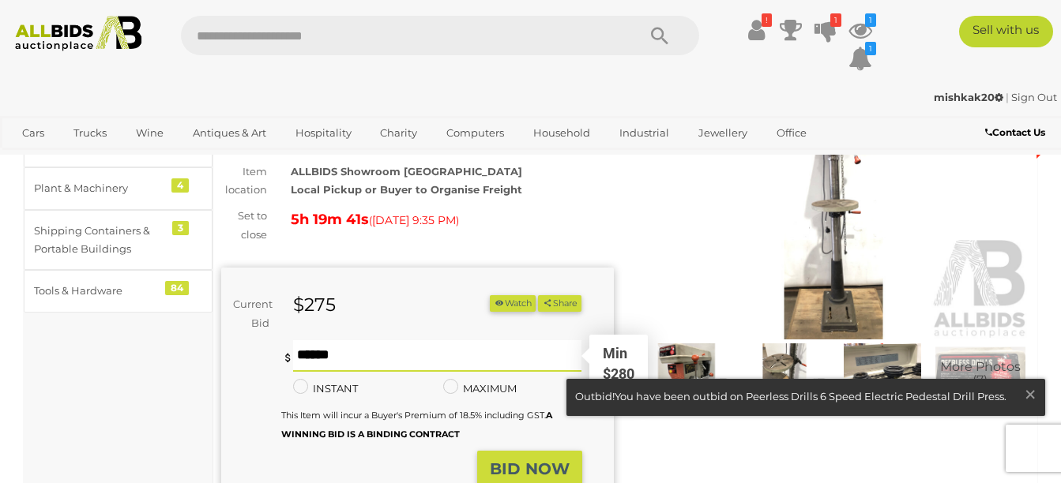
click at [299, 357] on input "text" at bounding box center [437, 356] width 288 height 32
type input "***"
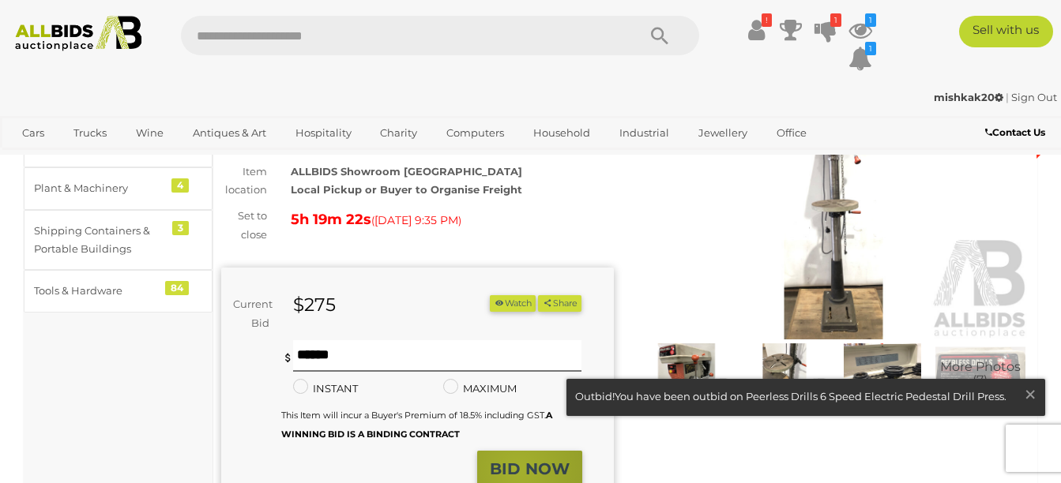
click at [519, 470] on strong "BID NOW" at bounding box center [530, 469] width 80 height 19
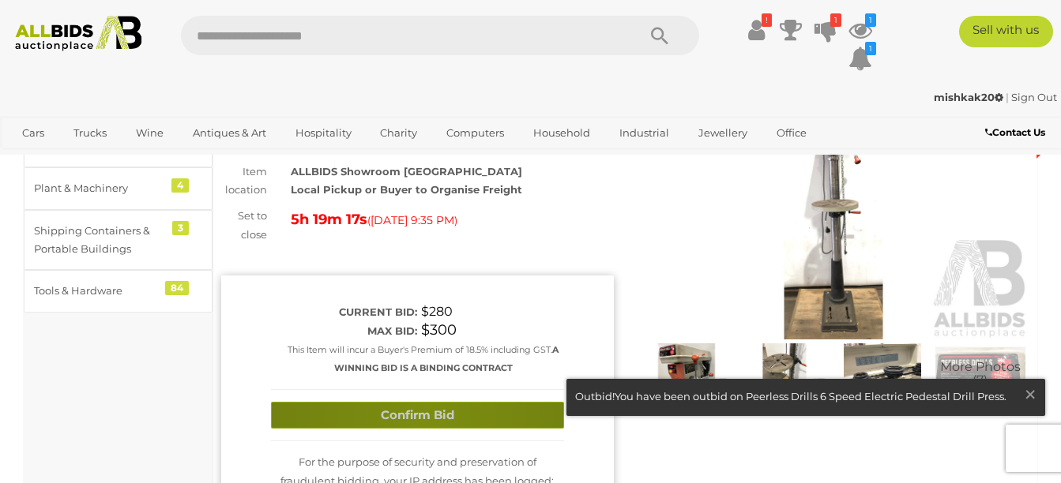
click at [424, 414] on button "Confirm Bid" at bounding box center [417, 416] width 293 height 28
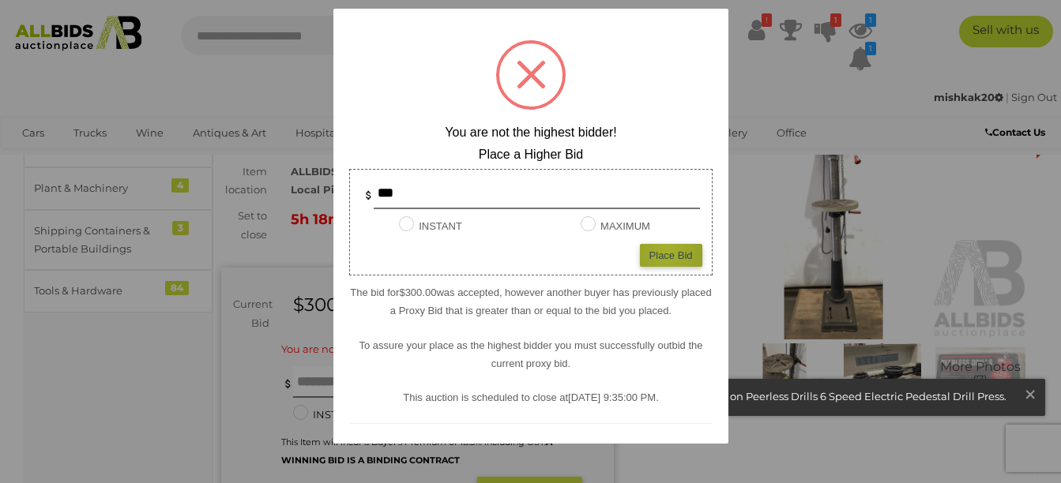
click at [656, 250] on div "Place Bid" at bounding box center [671, 255] width 62 height 23
type input "***"
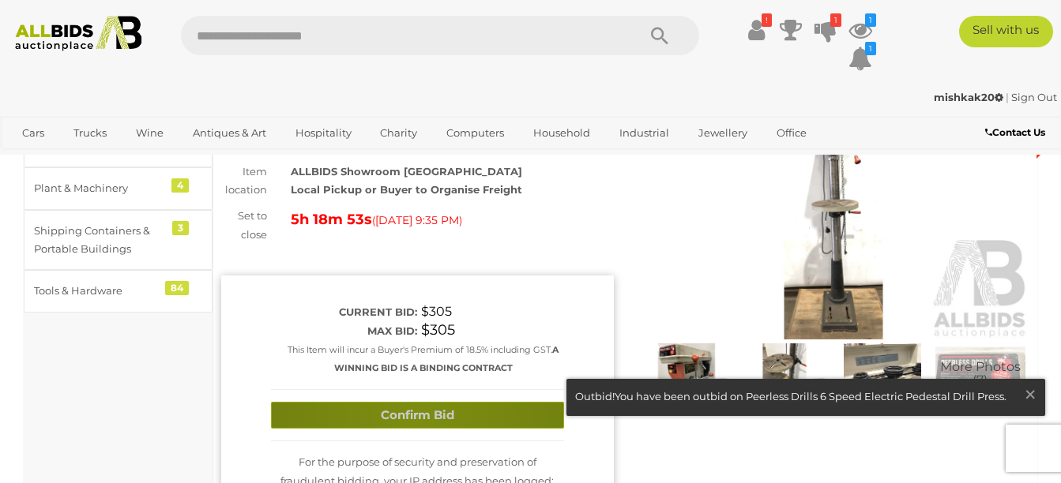
click at [416, 414] on button "Confirm Bid" at bounding box center [417, 416] width 293 height 28
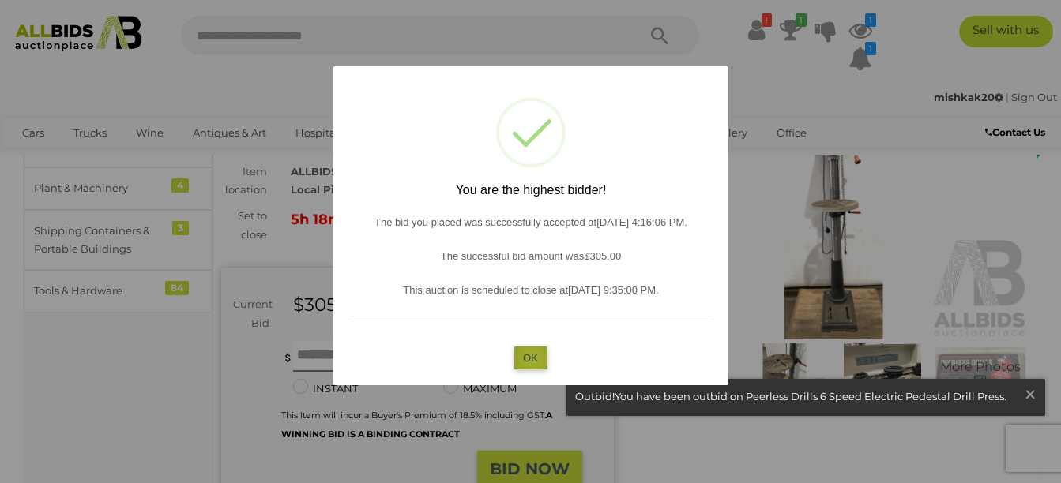
click at [533, 359] on button "OK" at bounding box center [530, 358] width 34 height 23
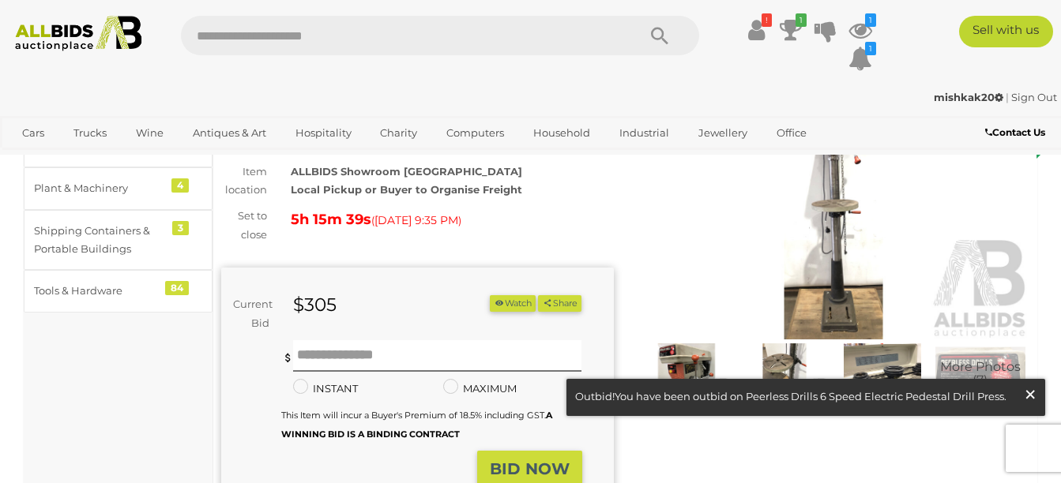
click at [1028, 390] on span "×" at bounding box center [1030, 394] width 14 height 31
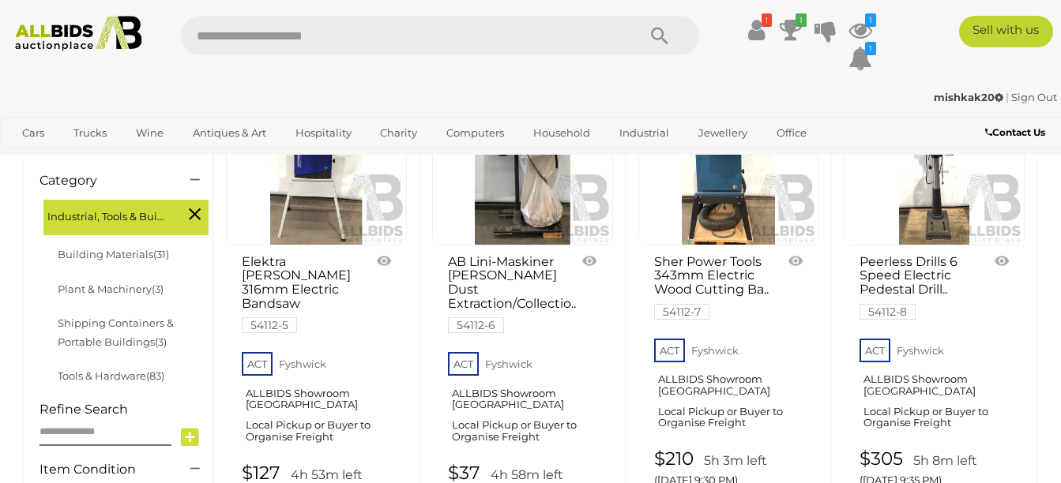
scroll to position [370, 0]
